Goal: Information Seeking & Learning: Learn about a topic

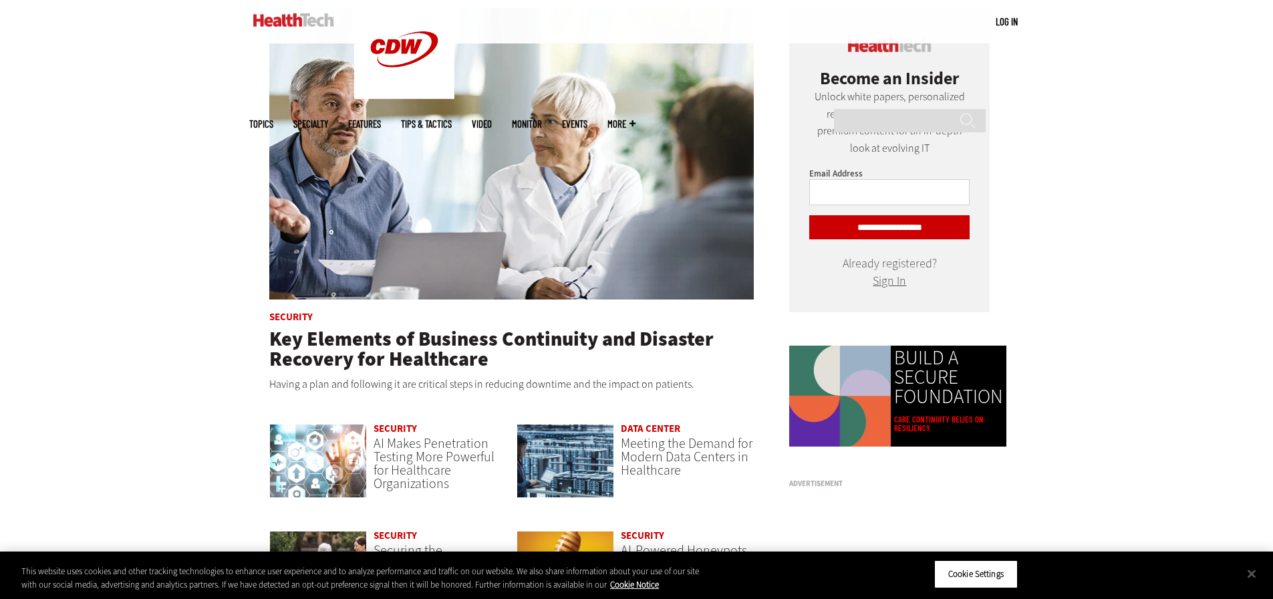
scroll to position [1069, 0]
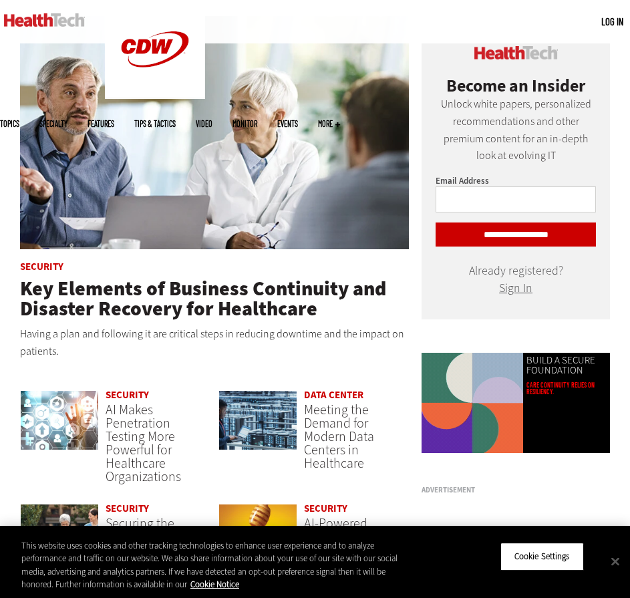
scroll to position [668, 0]
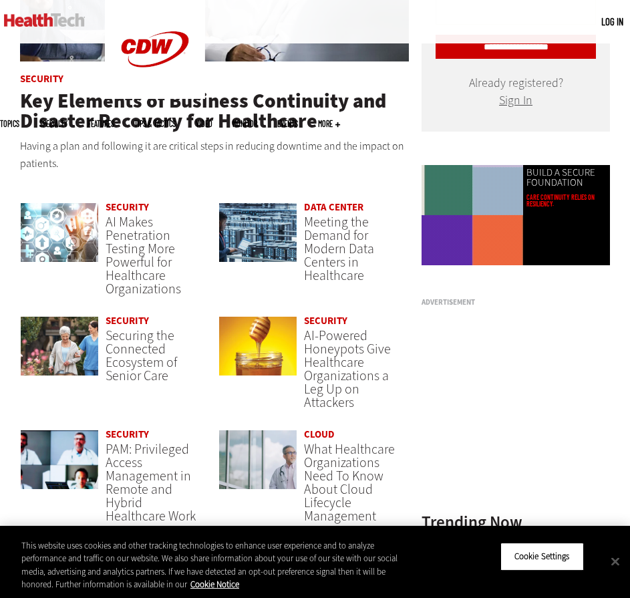
click at [175, 102] on ul "Topics Specialty Features Tips & Tactics Video MonITor Events More Search" at bounding box center [180, 123] width 360 height 43
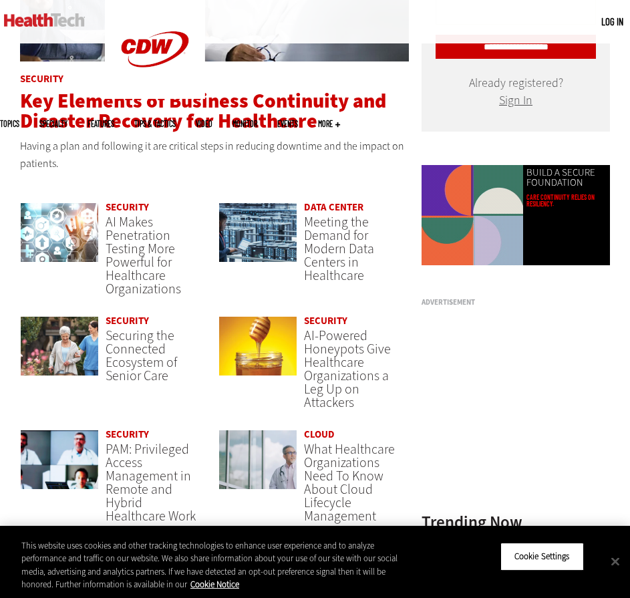
click at [168, 134] on span "Key Elements of Business Continuity and Disaster Recovery for Healthcare" at bounding box center [203, 111] width 366 height 47
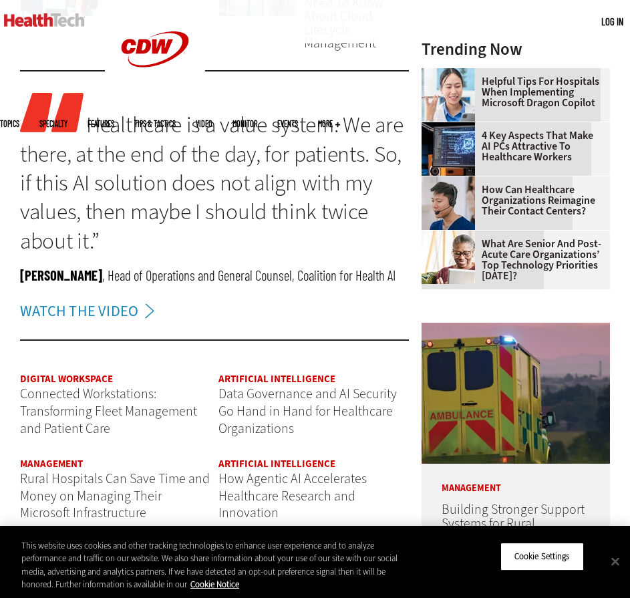
scroll to position [1336, 0]
